Goal: Navigation & Orientation: Find specific page/section

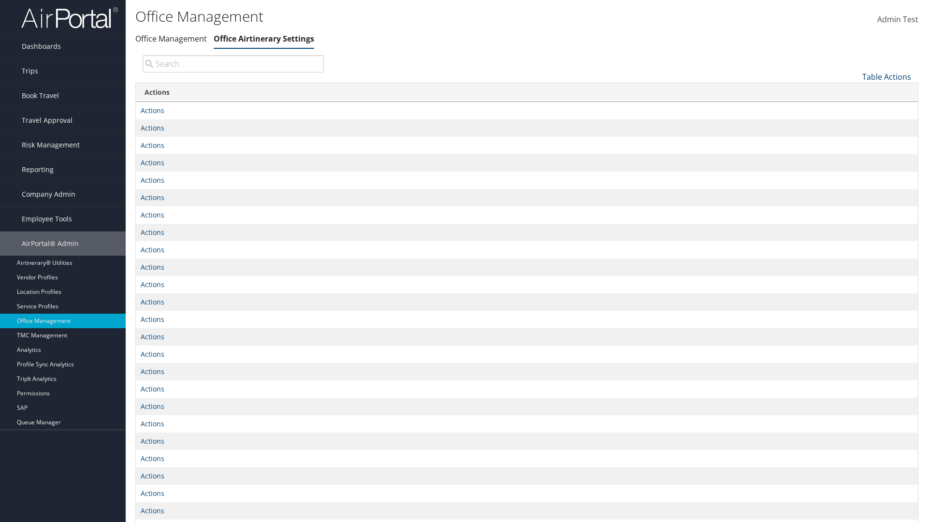
click at [886, 76] on link "Table Actions" at bounding box center [886, 77] width 49 height 11
click at [854, 108] on link "Page Length" at bounding box center [853, 108] width 127 height 16
click at [854, 109] on link "25" at bounding box center [853, 109] width 127 height 16
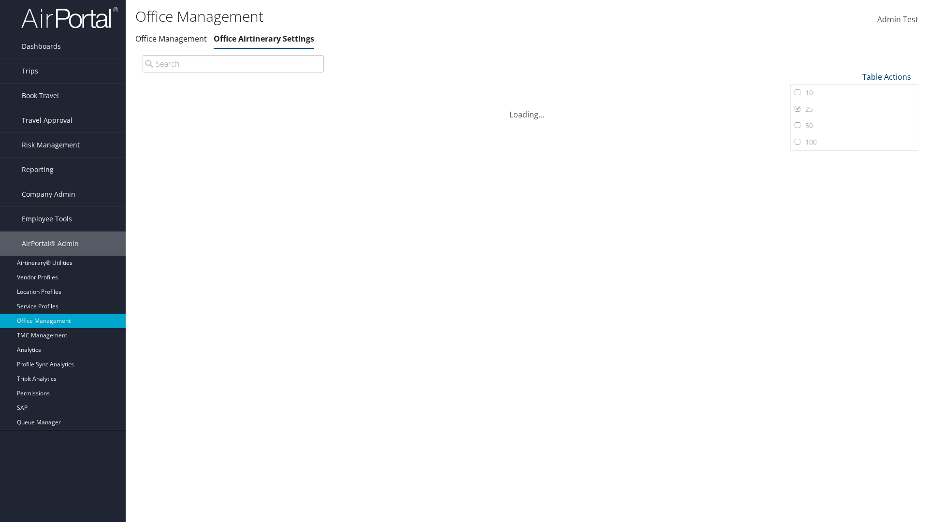
click at [886, 76] on link "Table Actions" at bounding box center [886, 77] width 49 height 11
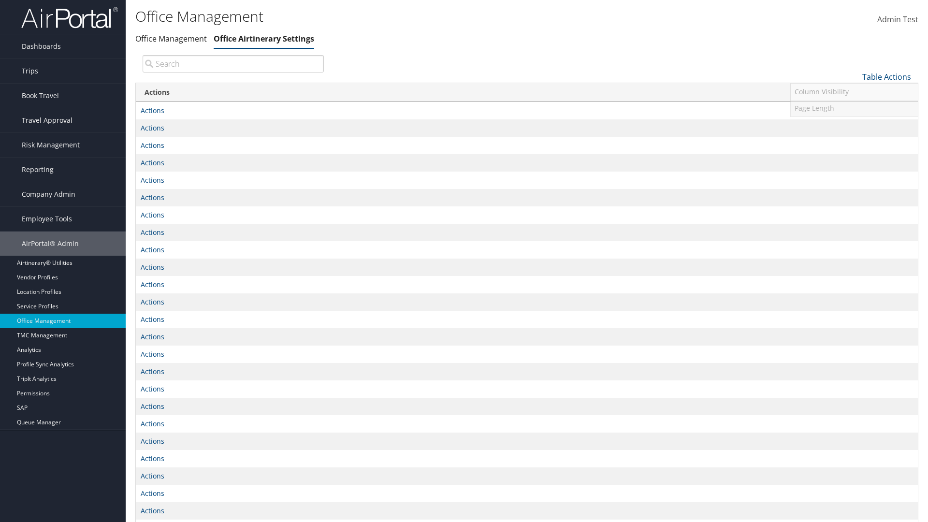
click at [854, 108] on link "Page Length" at bounding box center [853, 108] width 127 height 16
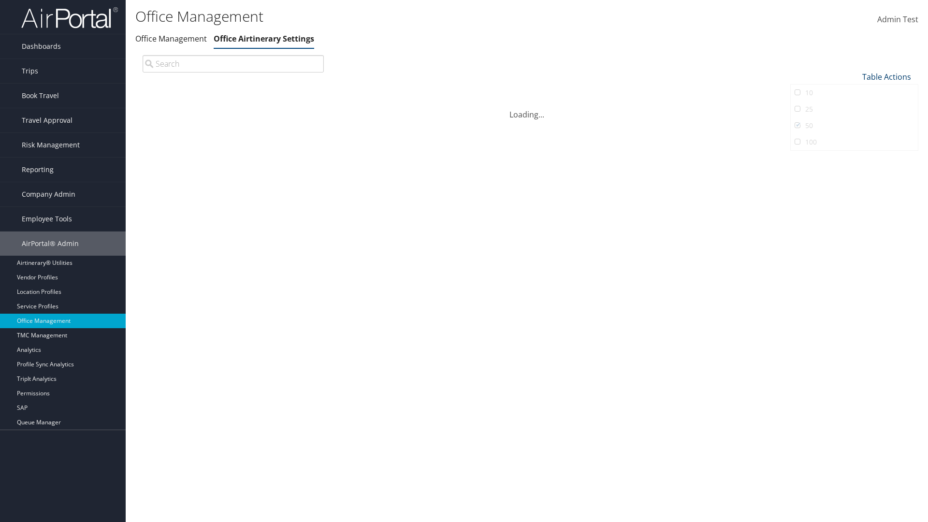
click at [886, 72] on link "Table Actions" at bounding box center [886, 77] width 49 height 11
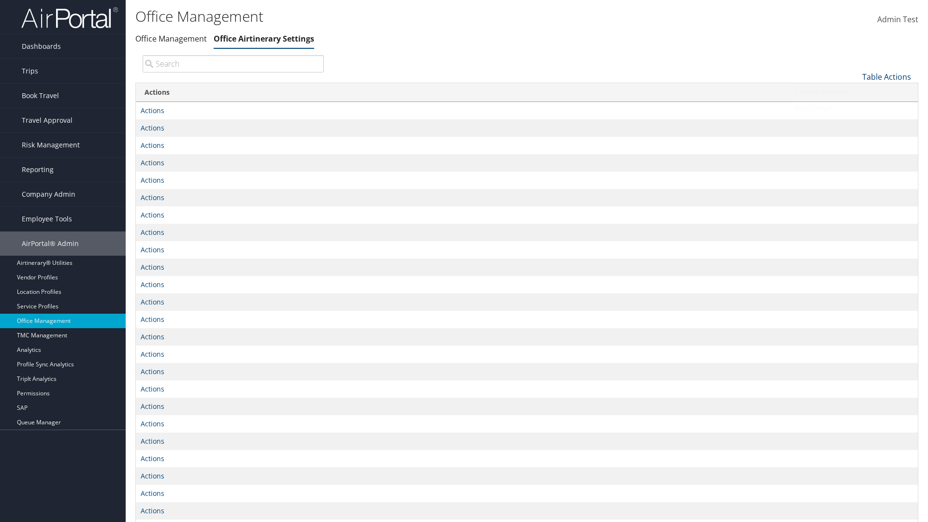
scroll to position [71, 0]
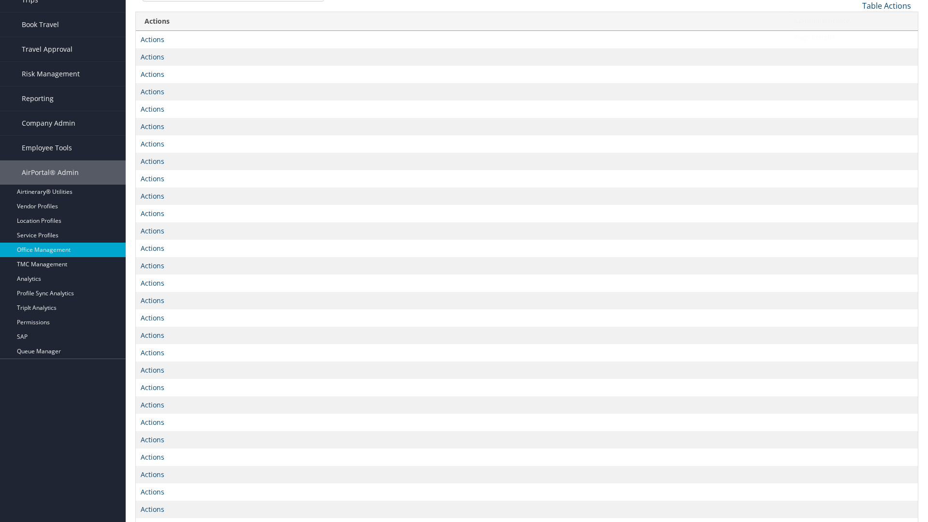
click at [854, 37] on link "Page Length" at bounding box center [853, 37] width 127 height 16
click at [854, 71] on link "100" at bounding box center [853, 71] width 127 height 16
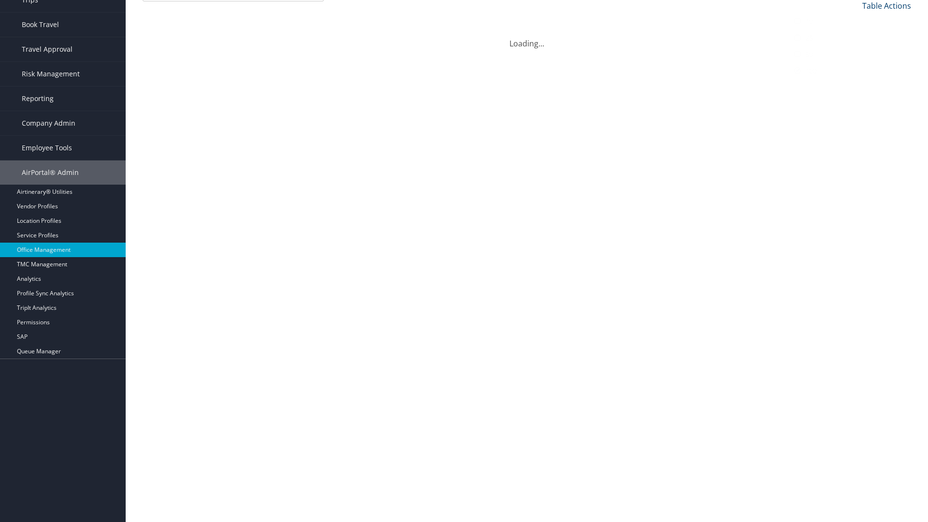
click at [886, 5] on link "Table Actions" at bounding box center [886, 5] width 49 height 11
click at [854, 20] on link "Column Visibility" at bounding box center [853, 21] width 127 height 16
